Goal: Task Accomplishment & Management: Complete application form

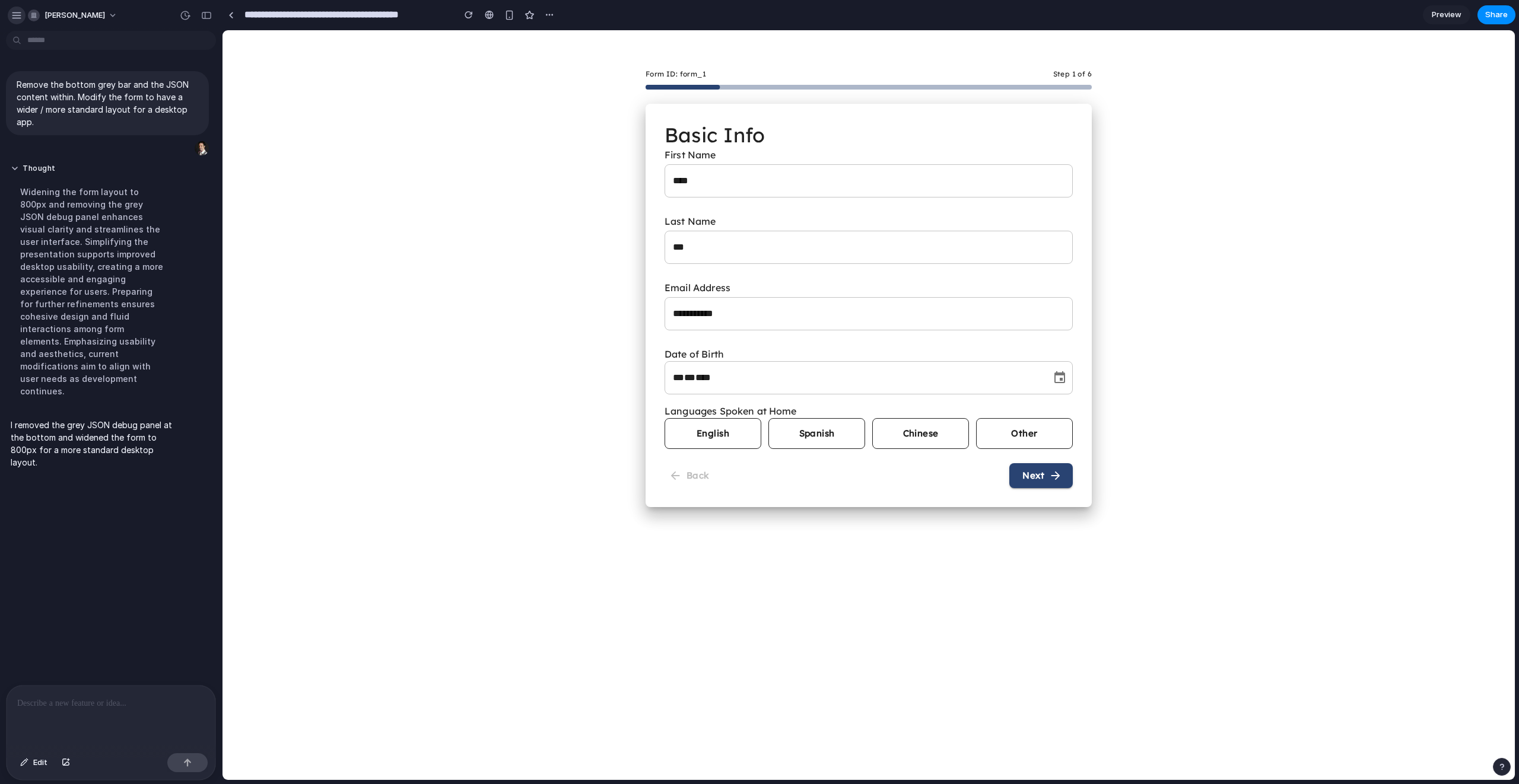
click at [15, 17] on div "button" at bounding box center [17, 15] width 11 height 11
click at [313, 152] on div "**********" at bounding box center [869, 268] width 1292 height 476
click at [726, 447] on button "English" at bounding box center [713, 433] width 97 height 31
click at [719, 435] on button "English" at bounding box center [713, 433] width 97 height 31
click at [805, 427] on button "Spanish" at bounding box center [817, 433] width 97 height 31
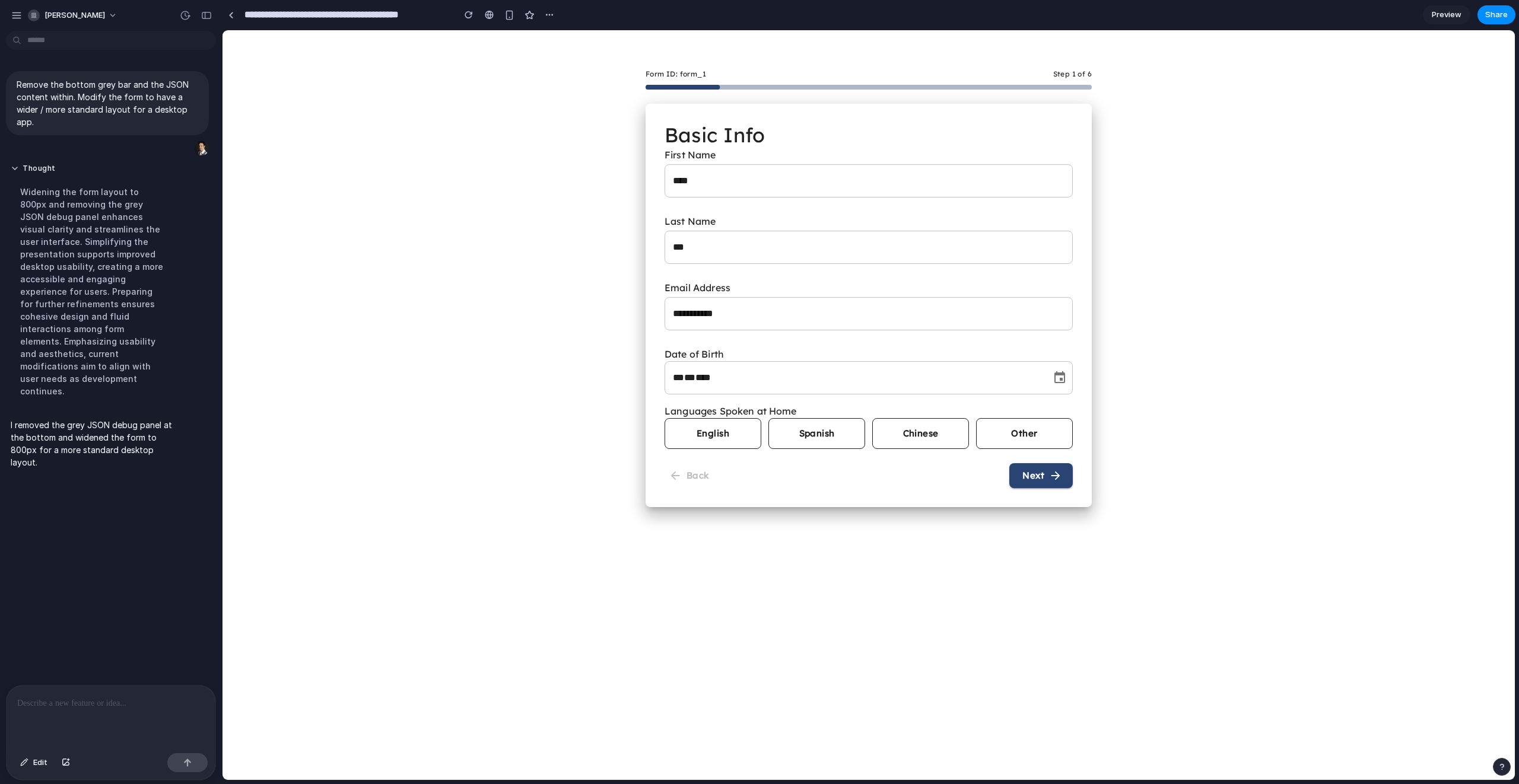
click at [903, 442] on button "Chinese" at bounding box center [920, 433] width 97 height 31
click at [1025, 437] on button "Other" at bounding box center [1024, 433] width 97 height 31
click at [920, 444] on button "Chinese" at bounding box center [920, 433] width 97 height 31
click at [772, 437] on button "Spanish" at bounding box center [817, 433] width 97 height 31
click at [685, 442] on button "English" at bounding box center [713, 433] width 97 height 31
